Goal: Navigation & Orientation: Find specific page/section

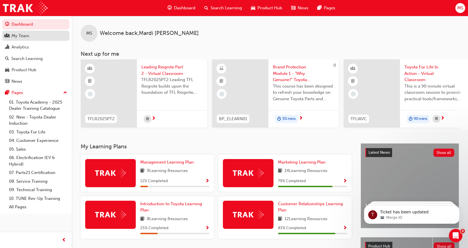
click at [23, 36] on div "My Team" at bounding box center [21, 36] width 18 height 6
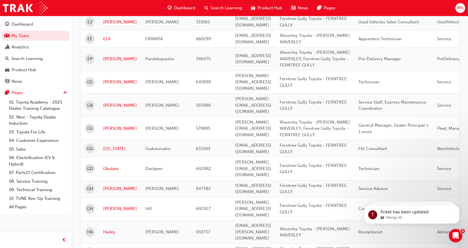
scroll to position [640, 0]
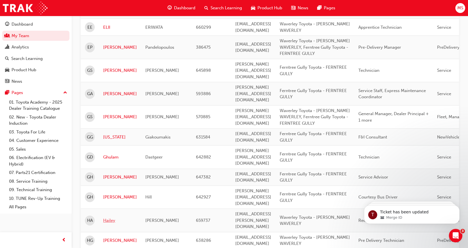
click at [106, 217] on link "Hailey" at bounding box center [120, 220] width 34 height 6
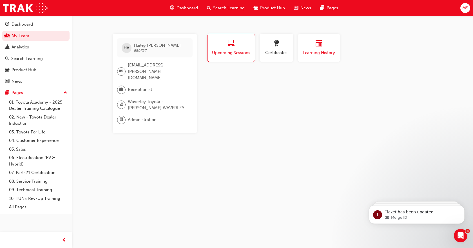
click at [313, 42] on div "button" at bounding box center [319, 44] width 34 height 9
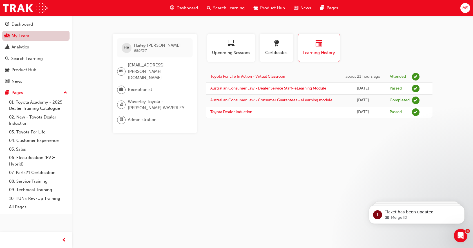
click at [20, 32] on link "My Team" at bounding box center [35, 36] width 67 height 10
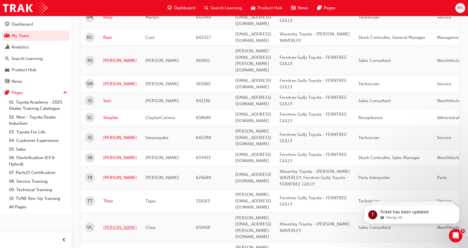
click at [106, 224] on link "[PERSON_NAME]" at bounding box center [120, 227] width 34 height 6
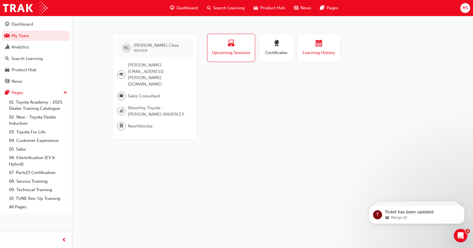
click at [319, 52] on span "Learning History" at bounding box center [319, 53] width 34 height 6
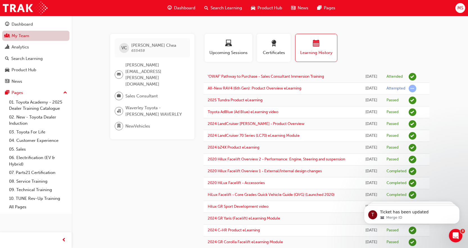
click at [21, 35] on link "My Team" at bounding box center [35, 36] width 67 height 10
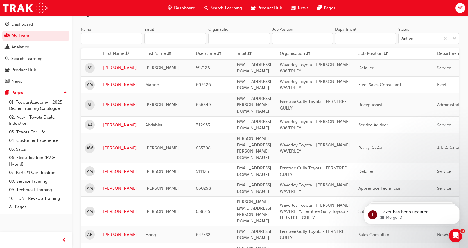
scroll to position [49, 0]
click at [112, 208] on link "[PERSON_NAME]" at bounding box center [120, 211] width 34 height 6
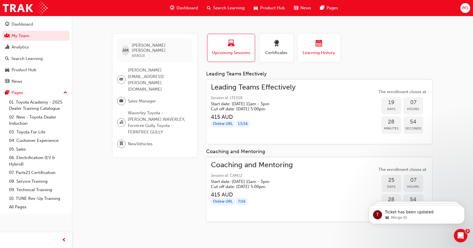
click at [309, 52] on span "Learning History" at bounding box center [319, 53] width 34 height 6
